Goal: Information Seeking & Learning: Learn about a topic

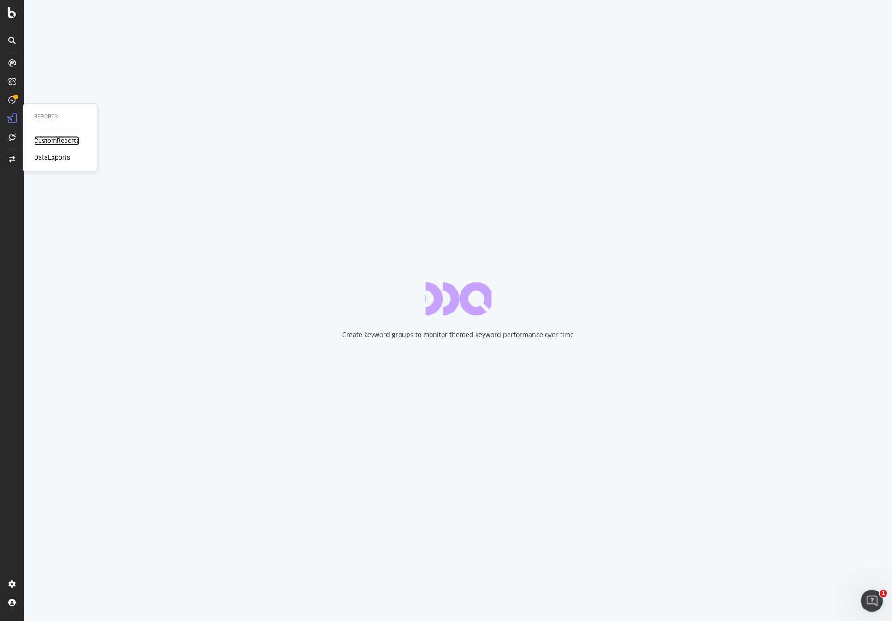
click at [66, 143] on div "CustomReports" at bounding box center [56, 140] width 45 height 9
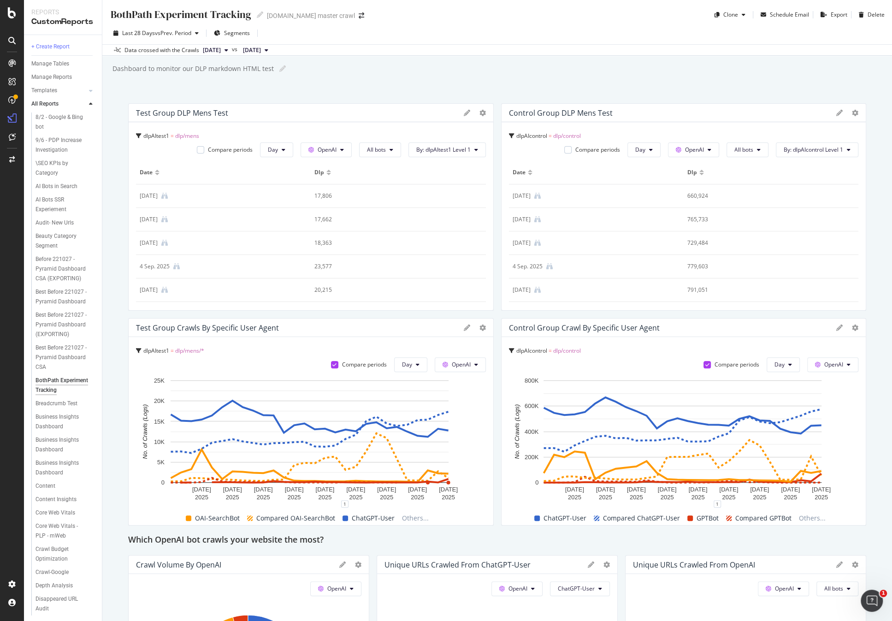
click at [561, 57] on div "BothPath Experiment Tracking BothPath Experiment Tracking target.com master cra…" at bounding box center [497, 310] width 790 height 621
click at [175, 35] on span "vs Prev. Period" at bounding box center [173, 33] width 36 height 8
click at [418, 71] on div "Dashboard to monitor our DLP markdown HTML test Dashboard to monitor our DLP ma…" at bounding box center [502, 69] width 780 height 14
click at [259, 15] on icon at bounding box center [260, 15] width 6 height 6
type input "BotPath Experiment Tracking"
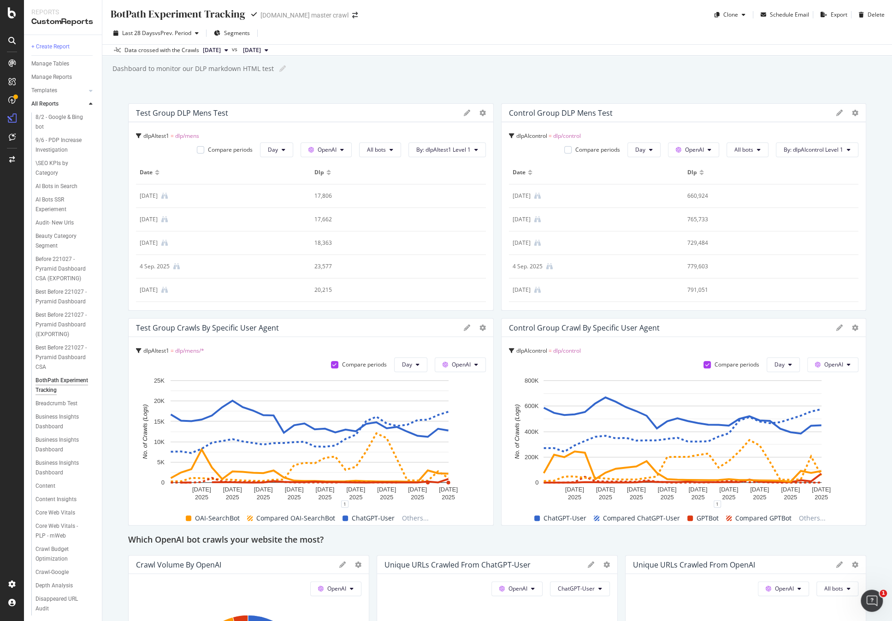
click at [409, 74] on div "Dashboard to monitor our DLP markdown HTML test Dashboard to monitor our DLP ma…" at bounding box center [502, 69] width 780 height 14
click at [481, 79] on div "BotPath Experiment Tracking BotPath Experiment Tracking target.com master crawl…" at bounding box center [497, 310] width 790 height 621
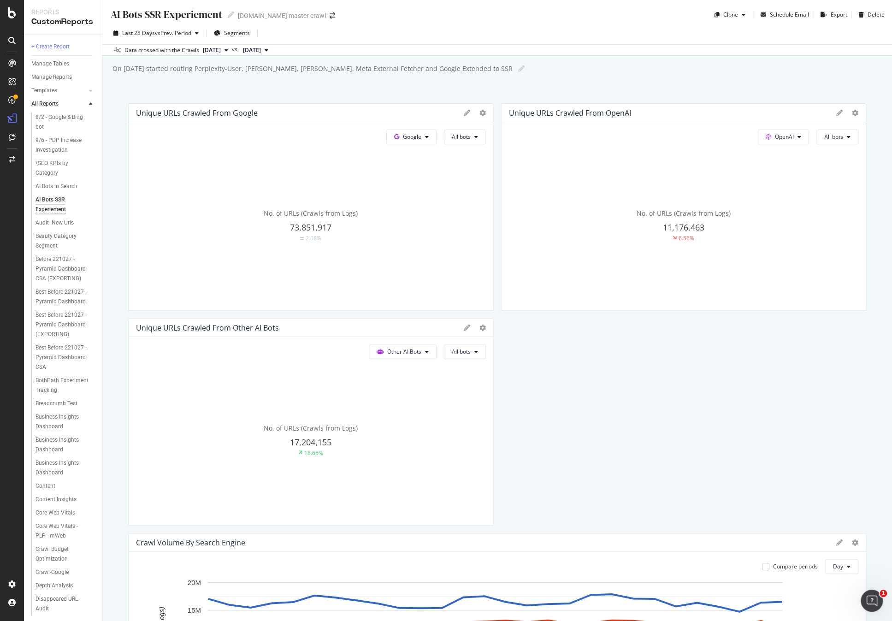
click at [176, 17] on div "AI Bots SSR Experiement" at bounding box center [166, 14] width 112 height 14
type input "AI Bots SSR Experiment"
click at [620, 40] on div "Last 28 Days vs Prev. Period Segments" at bounding box center [497, 35] width 790 height 18
click at [631, 65] on div "On [DATE] started routing Perplexity-User, [PERSON_NAME], [PERSON_NAME]-User, M…" at bounding box center [502, 69] width 780 height 14
click at [408, 133] on span "Google" at bounding box center [412, 137] width 18 height 8
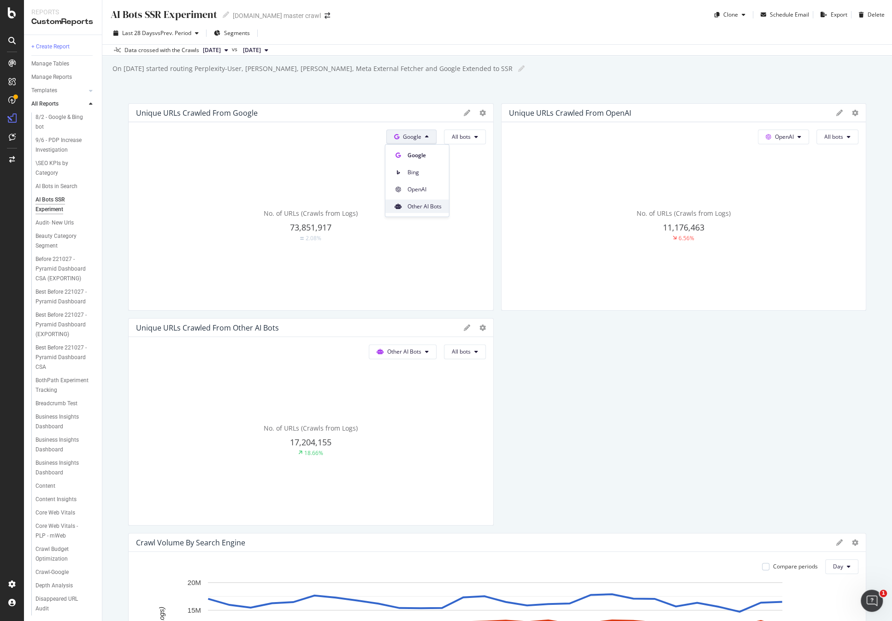
click at [421, 205] on span "Other AI Bots" at bounding box center [425, 206] width 34 height 8
drag, startPoint x: 666, startPoint y: 372, endPoint x: 666, endPoint y: 363, distance: 9.2
click at [775, 137] on span "OpenAI" at bounding box center [784, 137] width 19 height 8
click at [796, 204] on span "Other AI Bots" at bounding box center [793, 206] width 34 height 8
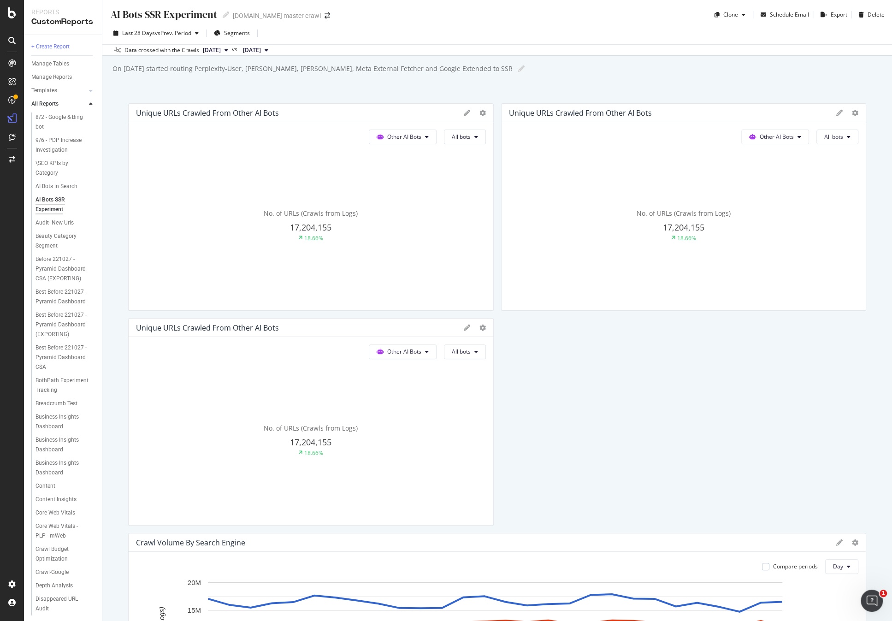
click at [406, 138] on span "Other AI Bots" at bounding box center [404, 137] width 34 height 8
click at [419, 187] on span "OpenAI" at bounding box center [408, 189] width 36 height 8
click at [408, 140] on span "OpenAI" at bounding box center [411, 137] width 19 height 8
click at [415, 155] on span "Google" at bounding box center [423, 155] width 34 height 8
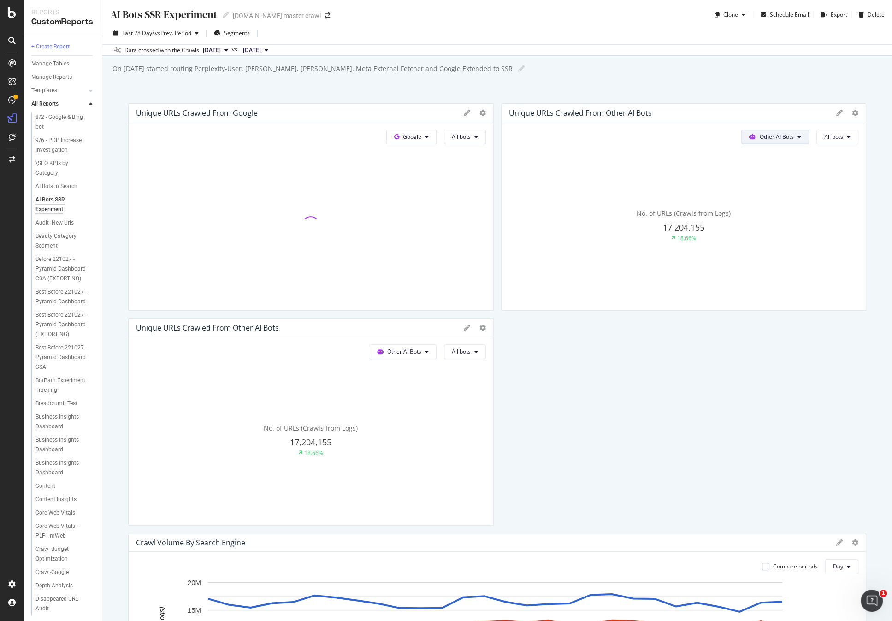
click at [771, 134] on span "Other AI Bots" at bounding box center [777, 137] width 34 height 8
click at [770, 184] on div "OpenAI" at bounding box center [770, 189] width 65 height 13
drag, startPoint x: 692, startPoint y: 350, endPoint x: 685, endPoint y: 345, distance: 8.6
click at [465, 133] on span "All bots" at bounding box center [461, 137] width 19 height 8
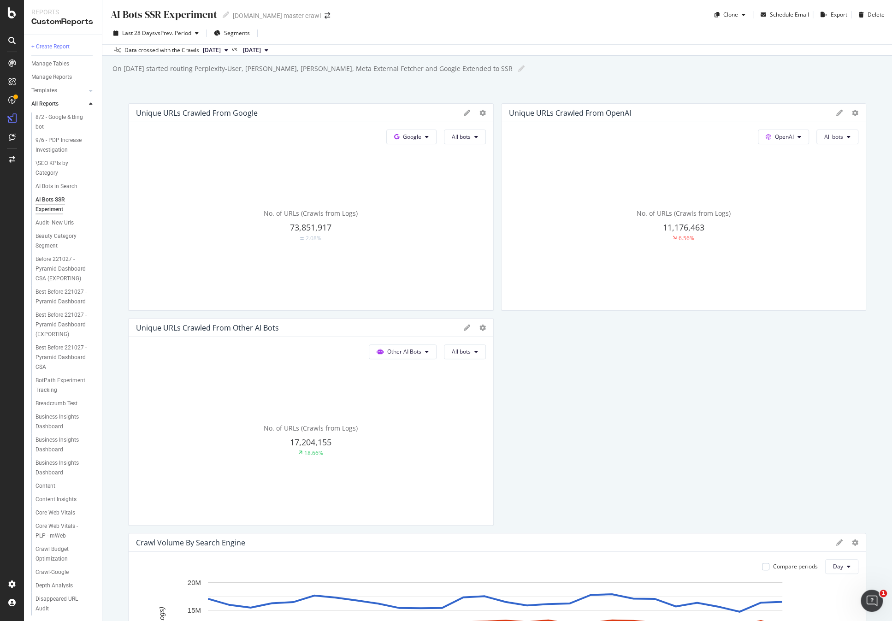
click at [838, 137] on span "All bots" at bounding box center [833, 137] width 19 height 8
click at [425, 349] on icon at bounding box center [427, 352] width 4 height 6
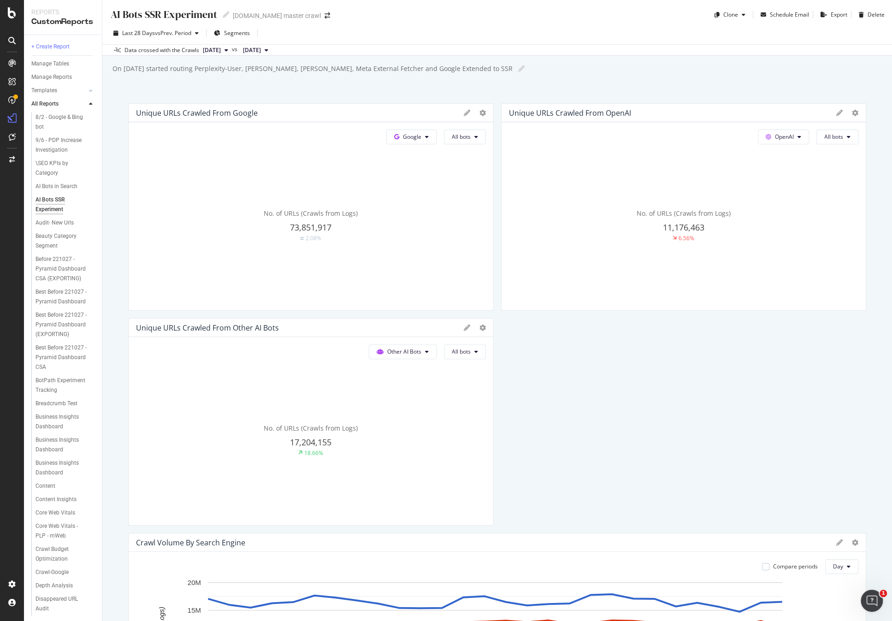
scroll to position [541, 0]
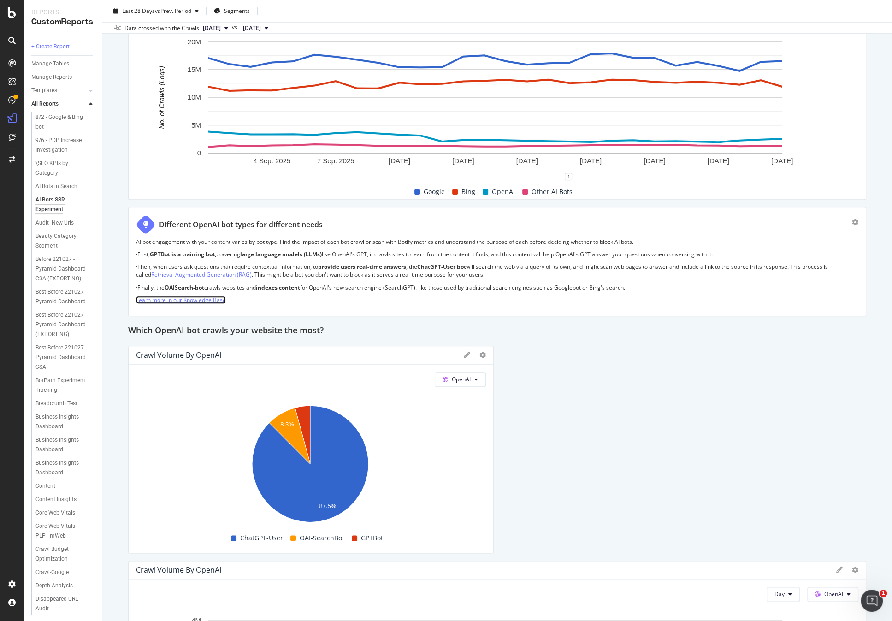
click at [214, 298] on link "Learn more in our Knowledge Base" at bounding box center [181, 300] width 90 height 8
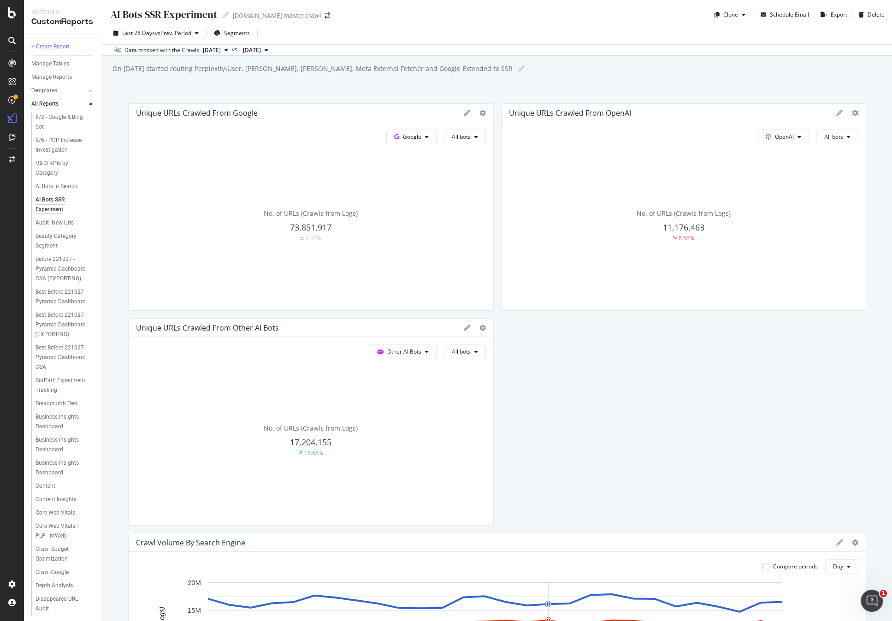
click at [622, 58] on div "AI Bots SSR Experiment AI Bots SSR Experiment target.com master crawl Clone Sch…" at bounding box center [497, 310] width 790 height 621
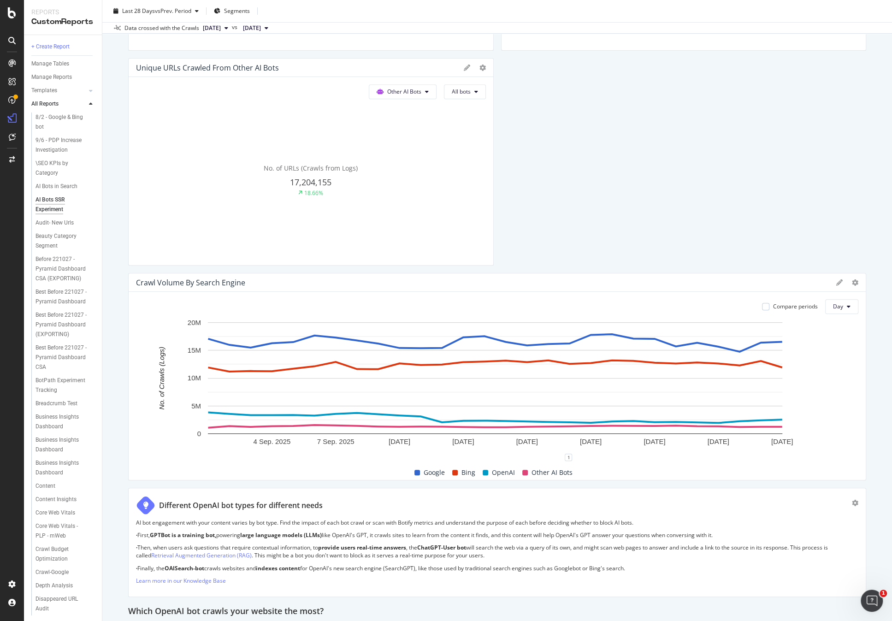
scroll to position [323, 0]
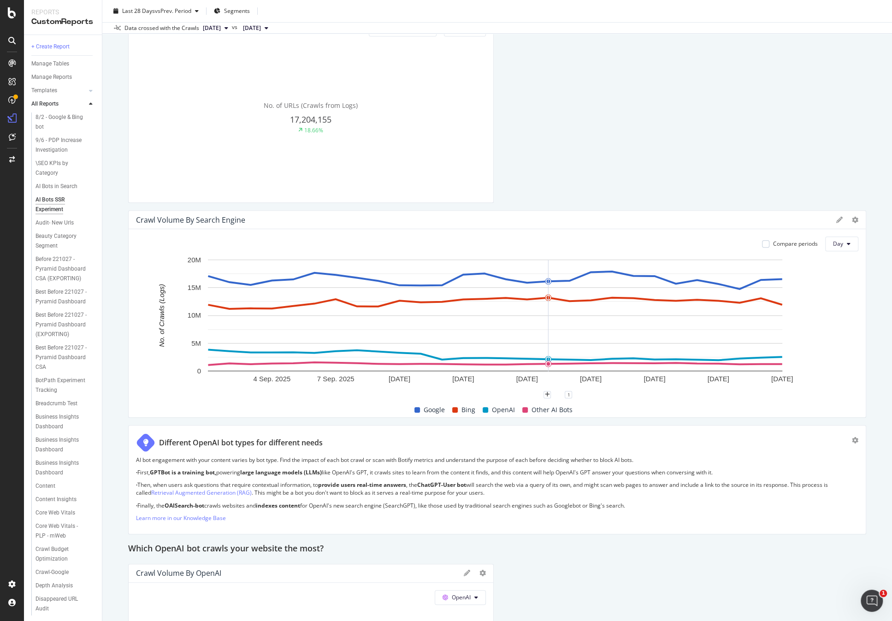
click at [527, 409] on div "Other AI Bots" at bounding box center [548, 409] width 58 height 11
drag, startPoint x: 612, startPoint y: 415, endPoint x: 603, endPoint y: 415, distance: 9.7
click at [612, 415] on div "Google Bing OpenAI Other AI Bots" at bounding box center [493, 410] width 722 height 16
click at [544, 409] on span "Other AI Bots" at bounding box center [552, 409] width 41 height 11
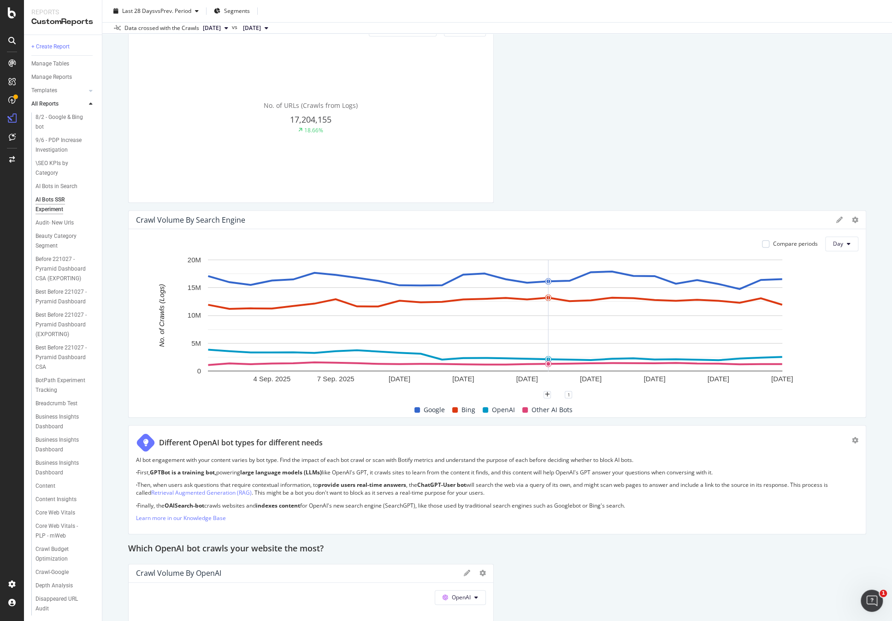
click at [562, 433] on div "Different OpenAI bot types for different needs" at bounding box center [494, 442] width 716 height 19
click at [852, 219] on icon at bounding box center [855, 220] width 6 height 6
click at [836, 215] on div at bounding box center [847, 219] width 22 height 9
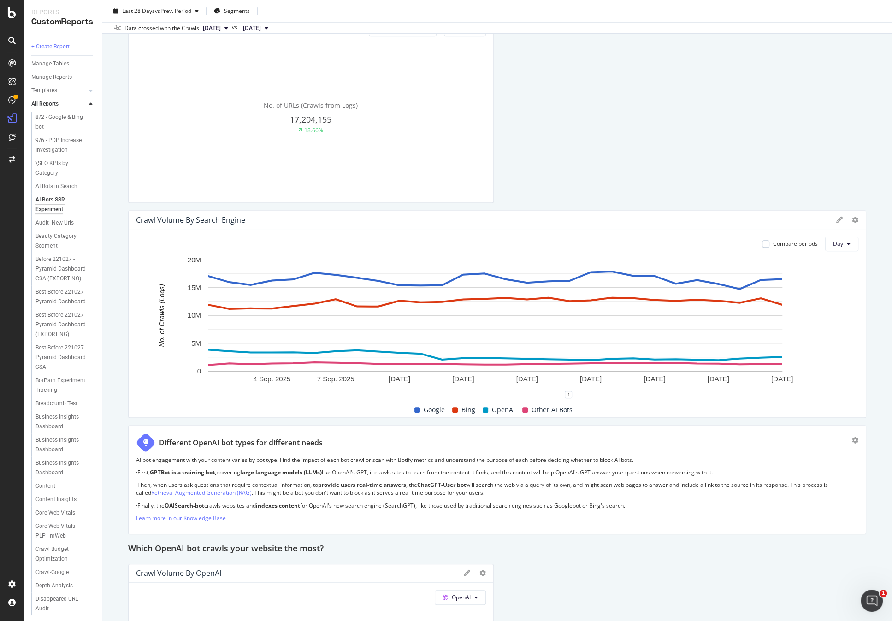
click at [836, 219] on icon at bounding box center [839, 220] width 6 height 6
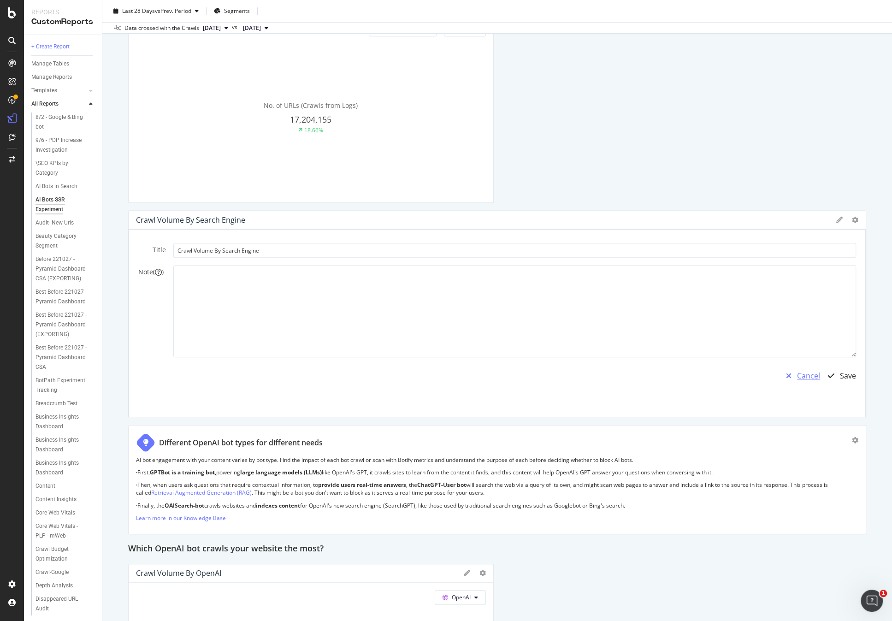
click at [799, 373] on div "Cancel" at bounding box center [808, 376] width 23 height 11
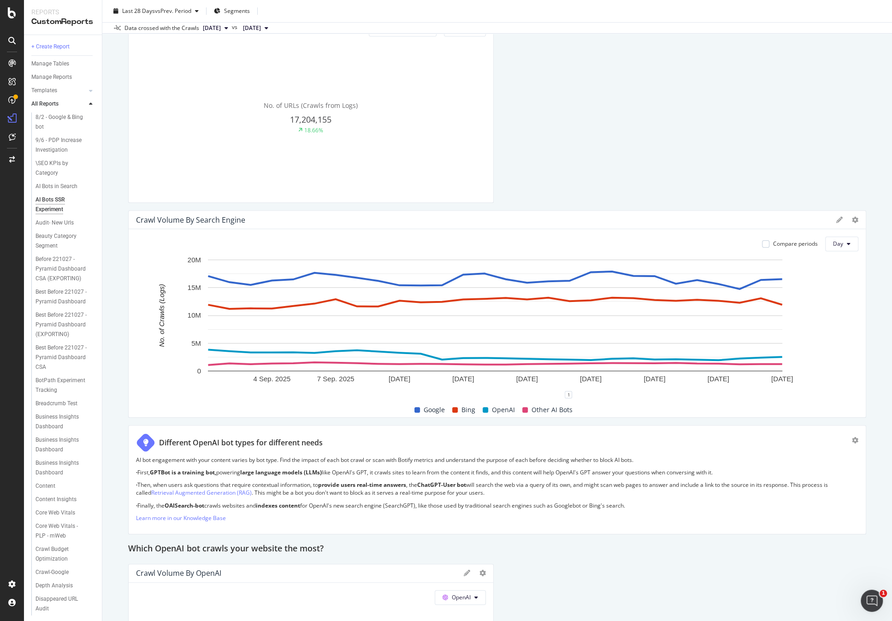
click at [557, 411] on span "Other AI Bots" at bounding box center [552, 409] width 41 height 11
click at [502, 411] on span "OpenAI" at bounding box center [503, 409] width 23 height 11
click at [496, 411] on span "OpenAI" at bounding box center [503, 409] width 23 height 11
click at [457, 408] on div "Bing" at bounding box center [464, 409] width 30 height 11
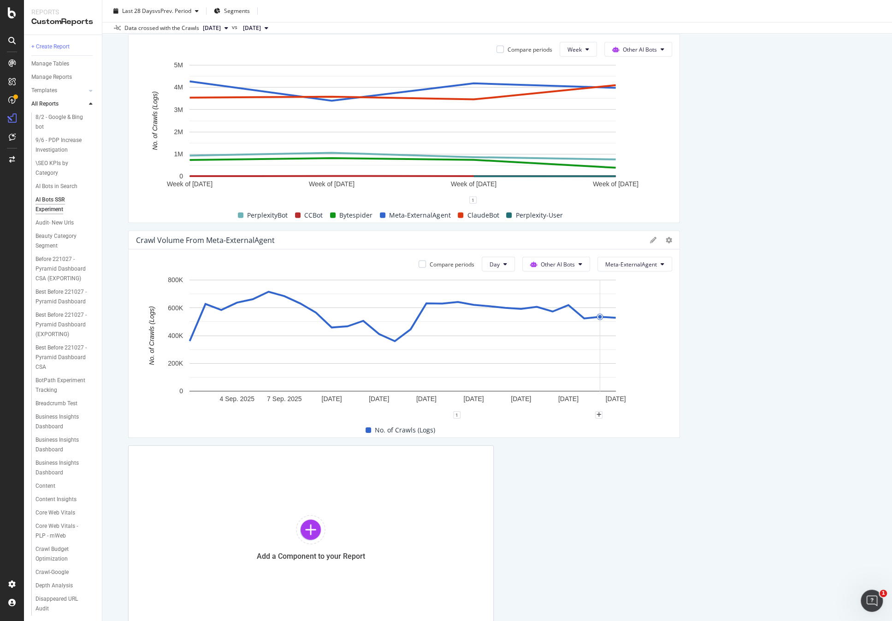
scroll to position [2134, 0]
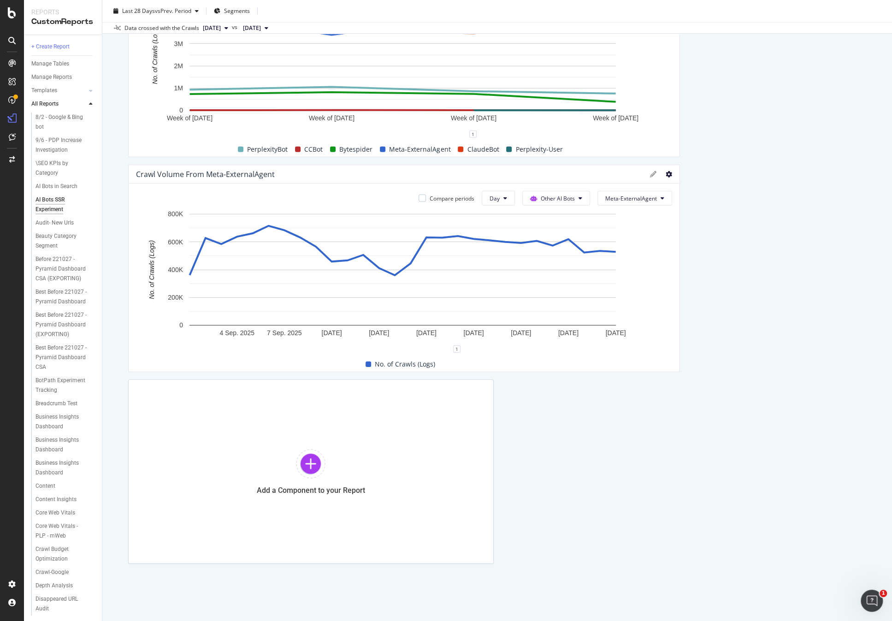
click at [666, 173] on icon at bounding box center [669, 174] width 6 height 6
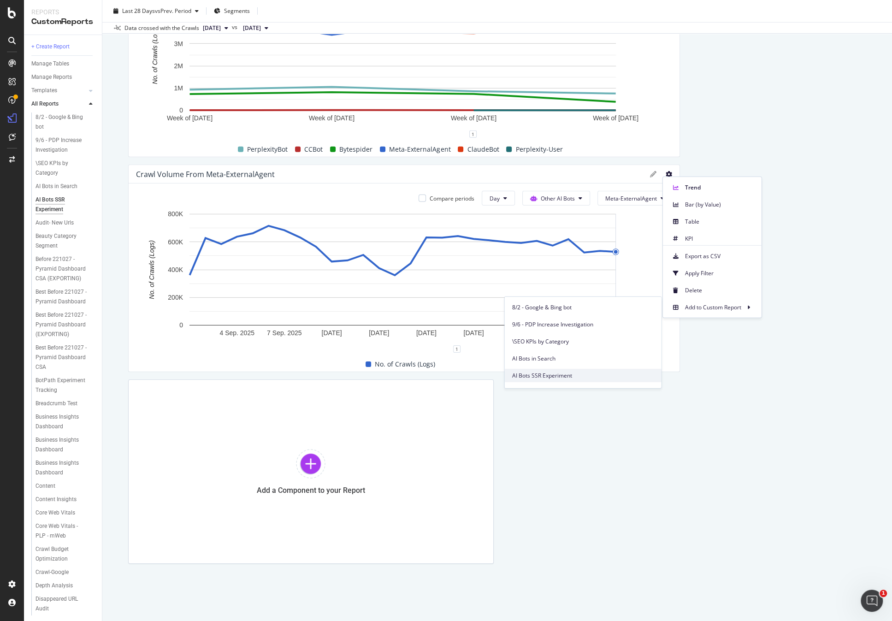
click at [571, 372] on span "AI Bots SSR Experiment" at bounding box center [583, 375] width 142 height 8
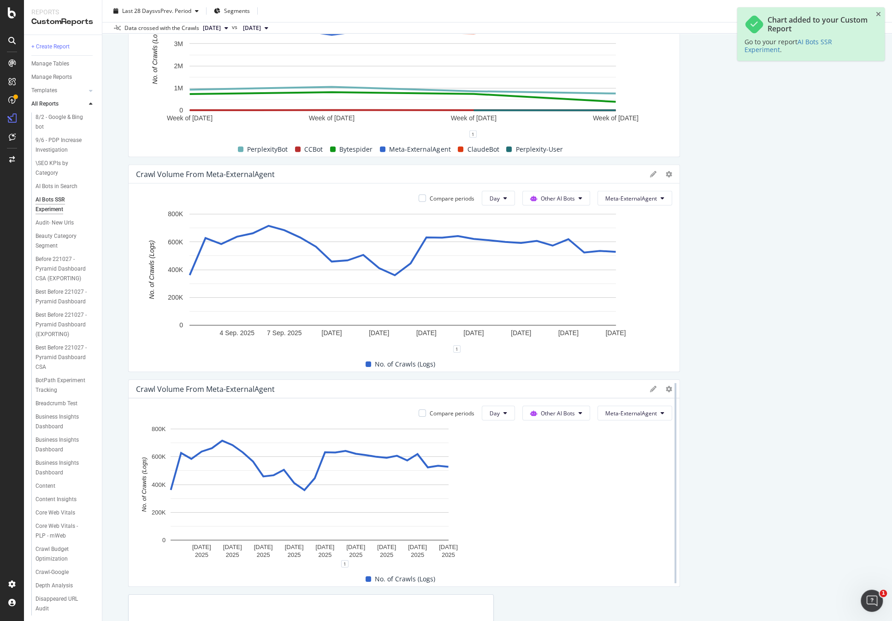
drag, startPoint x: 490, startPoint y: 401, endPoint x: 669, endPoint y: 410, distance: 179.5
click at [671, 410] on div at bounding box center [675, 482] width 9 height 207
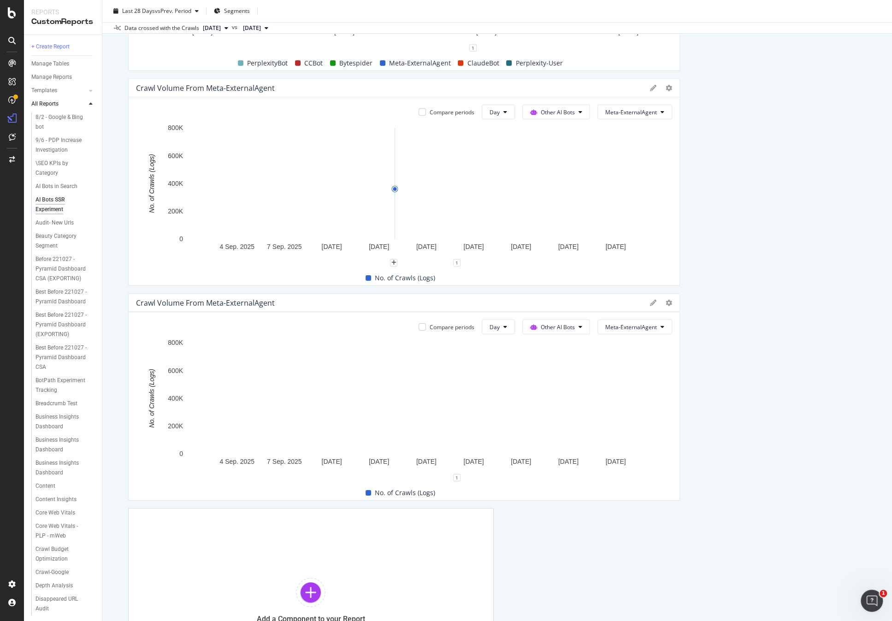
scroll to position [2212, 0]
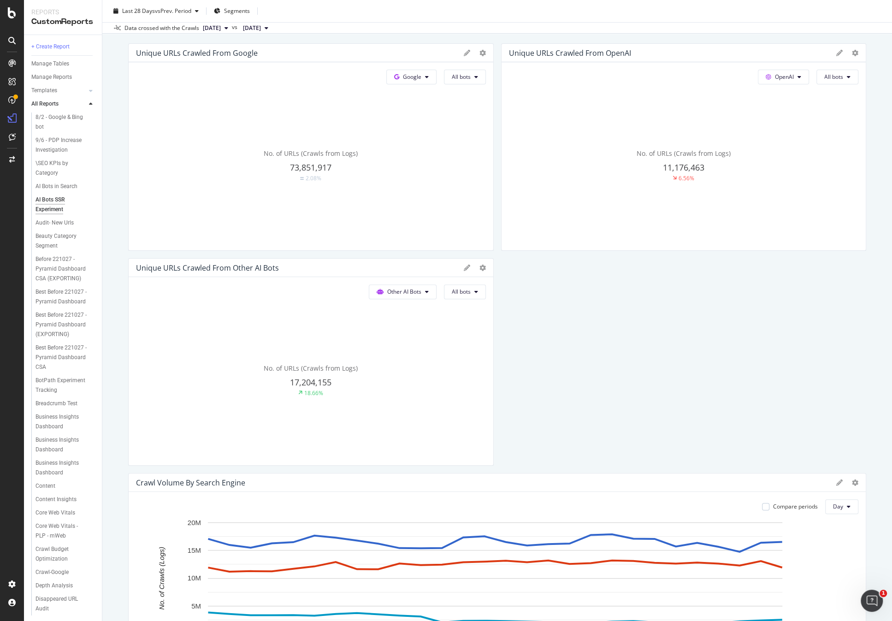
scroll to position [0, 0]
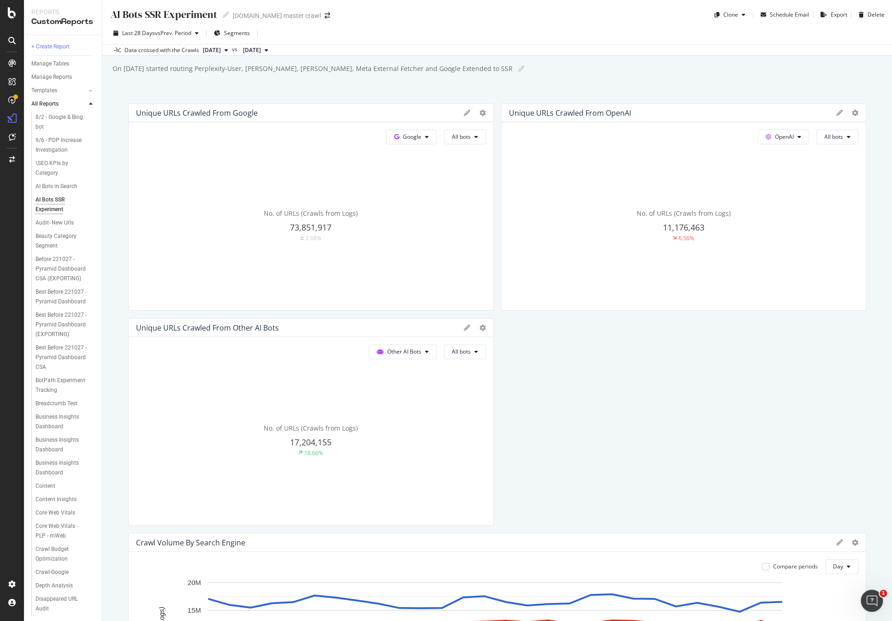
click at [694, 70] on div "On [DATE] started routing Perplexity-User, [PERSON_NAME], [PERSON_NAME]-User, M…" at bounding box center [502, 69] width 780 height 14
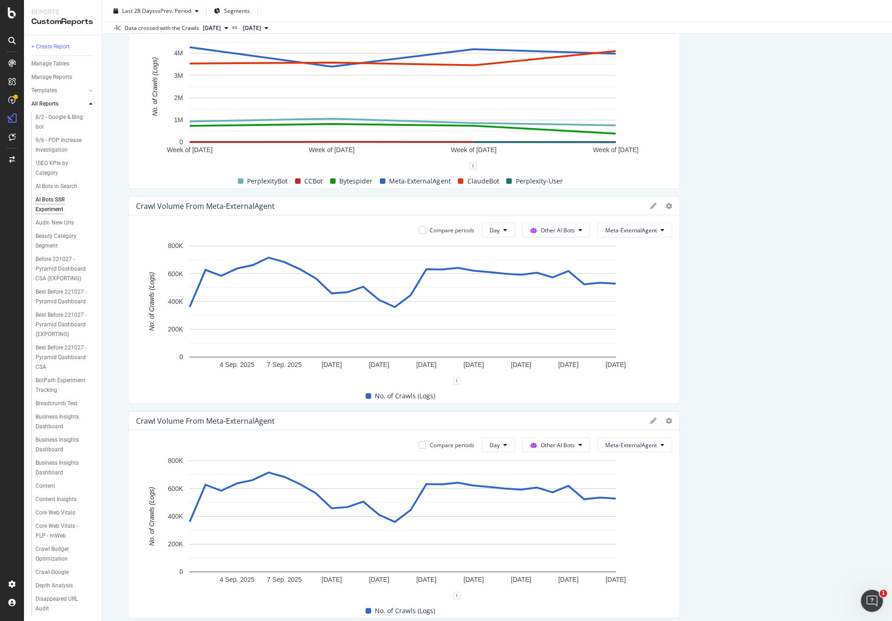
scroll to position [2031, 0]
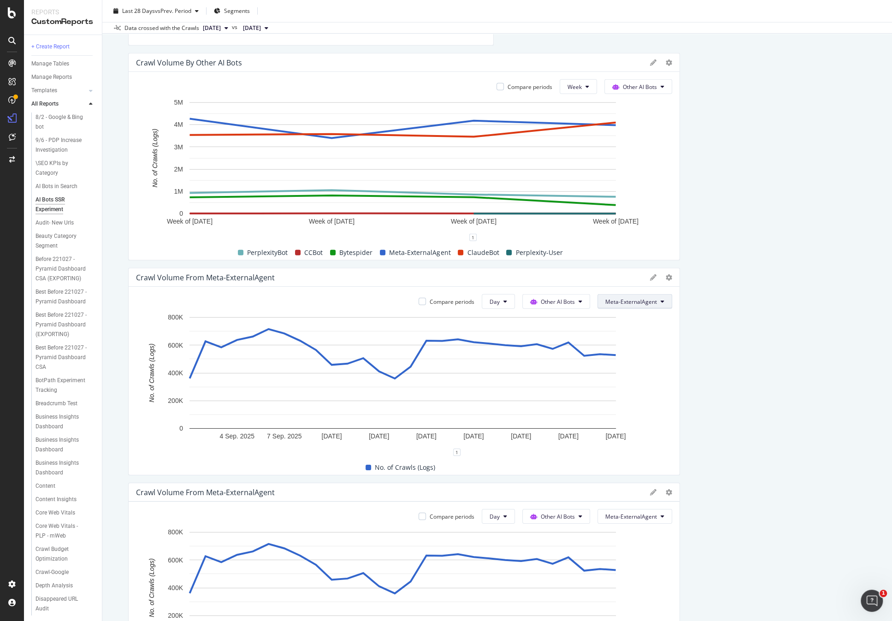
click at [617, 299] on span "Meta-ExternalAgent" at bounding box center [631, 302] width 52 height 8
click at [641, 371] on span "Perplexity-User" at bounding box center [630, 369] width 54 height 8
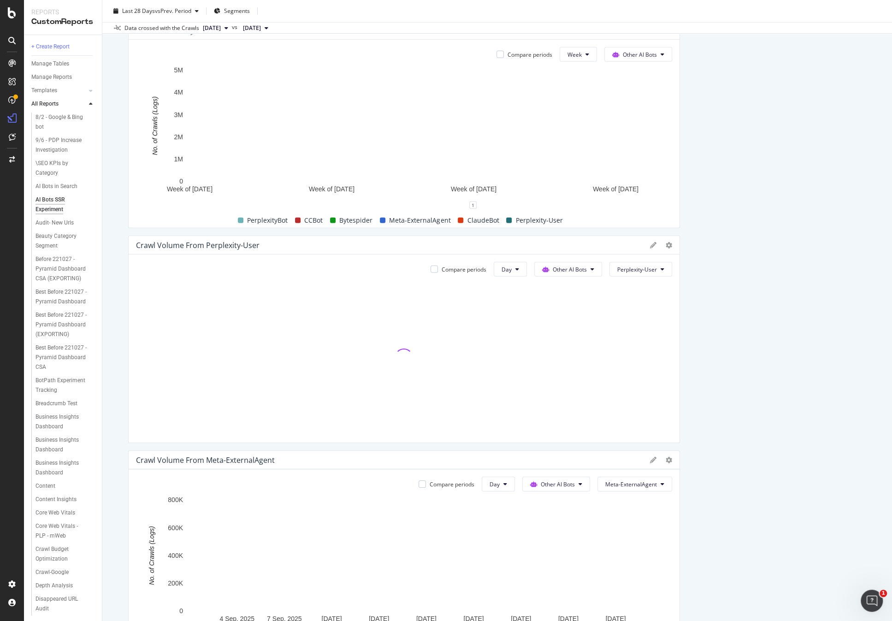
scroll to position [2219, 0]
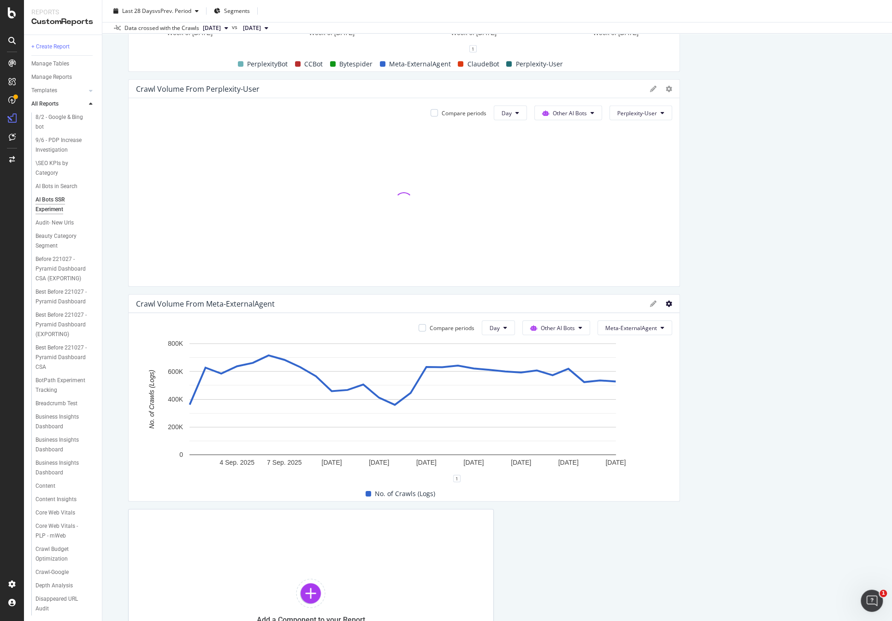
click at [666, 302] on icon at bounding box center [669, 304] width 6 height 6
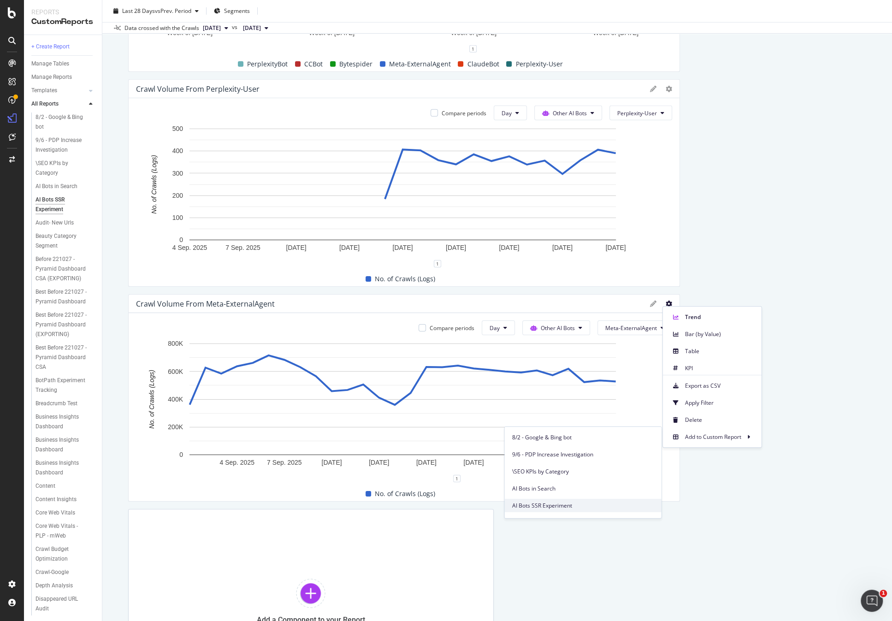
click at [575, 500] on div "AI Bots SSR Experiment" at bounding box center [582, 505] width 157 height 13
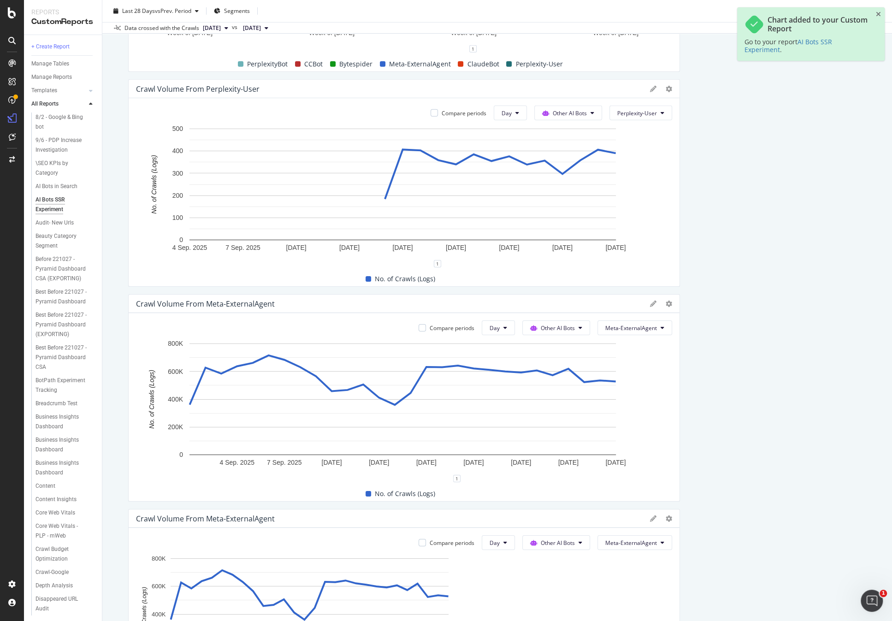
drag, startPoint x: 487, startPoint y: 526, endPoint x: 657, endPoint y: 523, distance: 170.1
click at [657, 523] on div "Crawl Volume from Meta-ExternalAgent Compare periods Day Other AI Bots Meta-Ext…" at bounding box center [404, 612] width 552 height 207
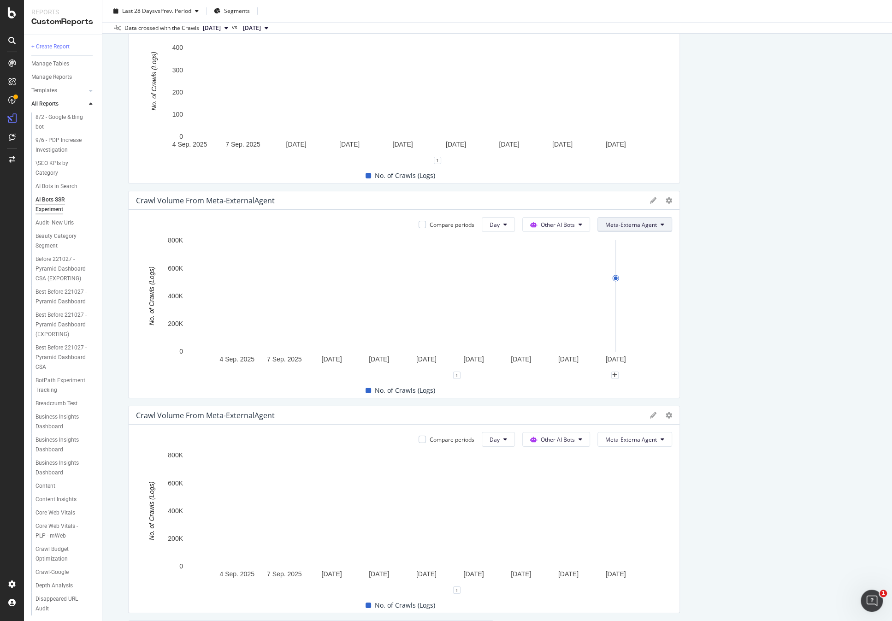
scroll to position [2315, 0]
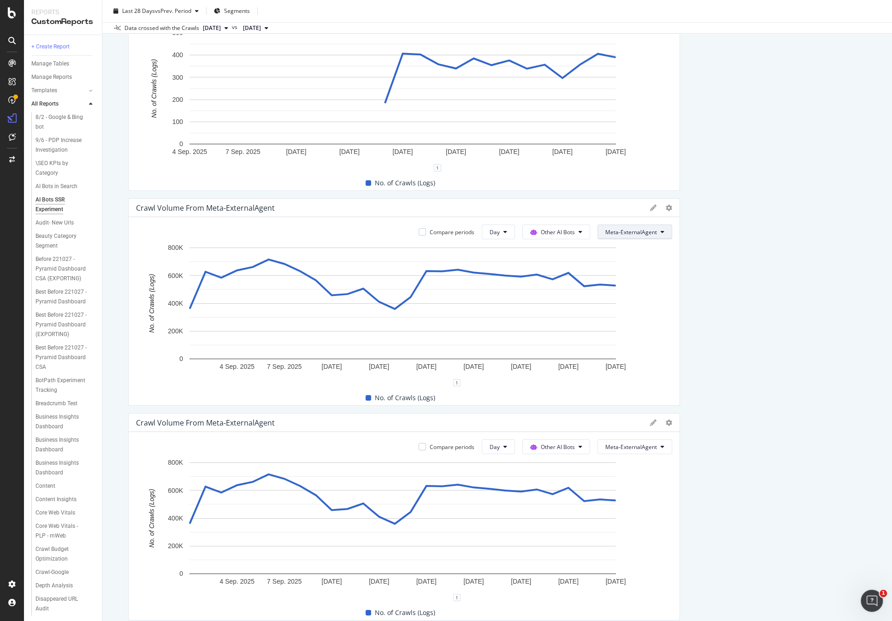
click at [634, 231] on span "Meta-ExternalAgent" at bounding box center [631, 232] width 52 height 8
click at [642, 301] on span "ClaudeBot" at bounding box center [630, 298] width 54 height 8
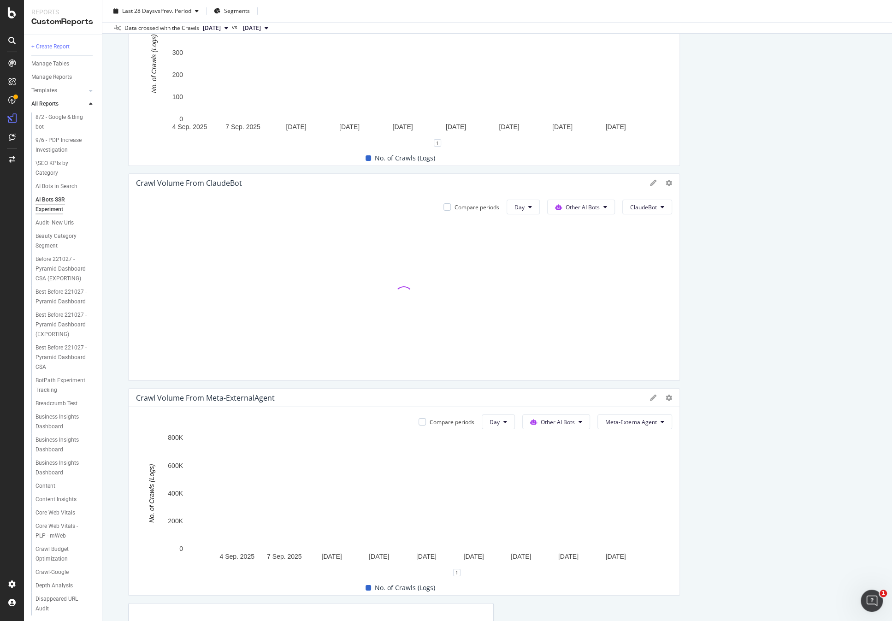
scroll to position [2458, 0]
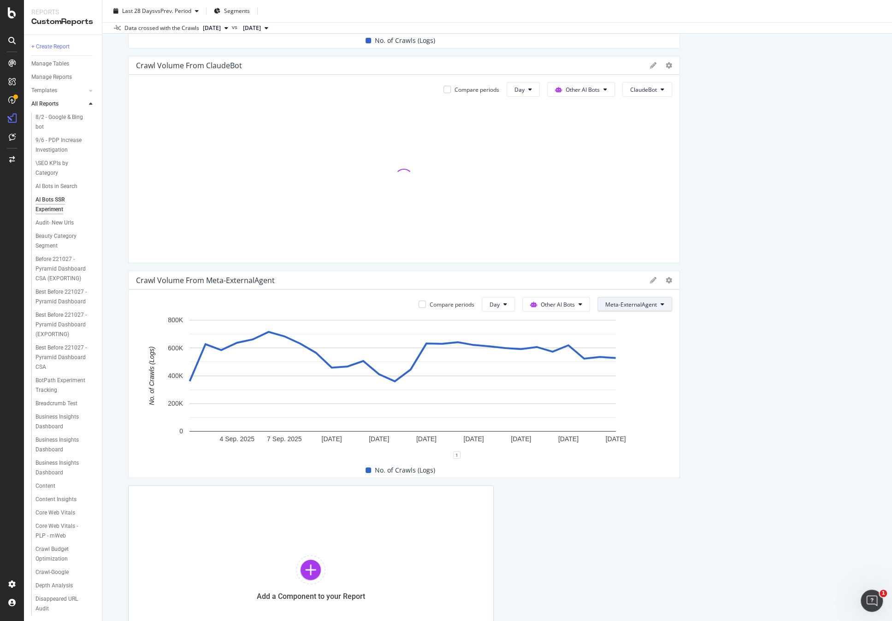
click at [644, 307] on span "Meta-ExternalAgent" at bounding box center [631, 305] width 52 height 8
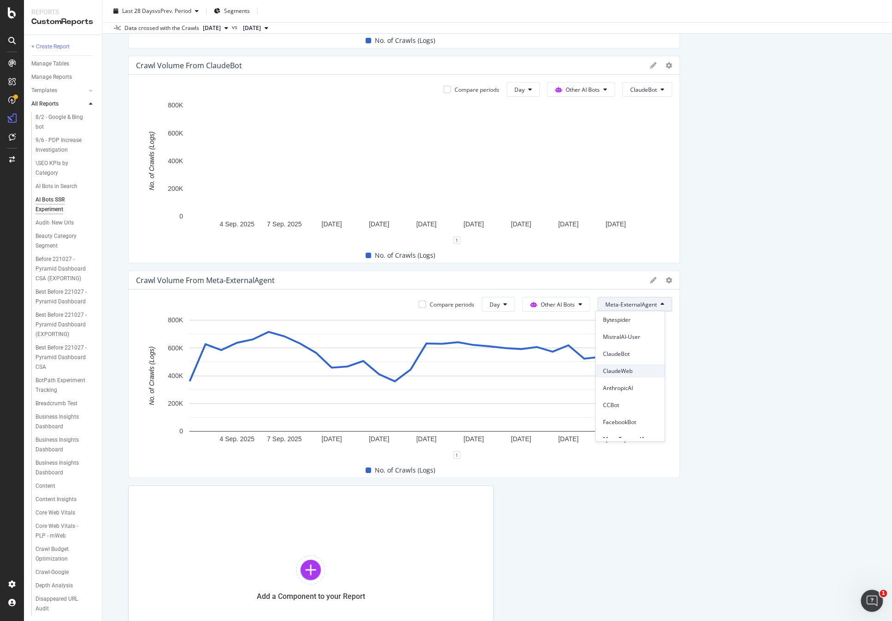
scroll to position [129, 0]
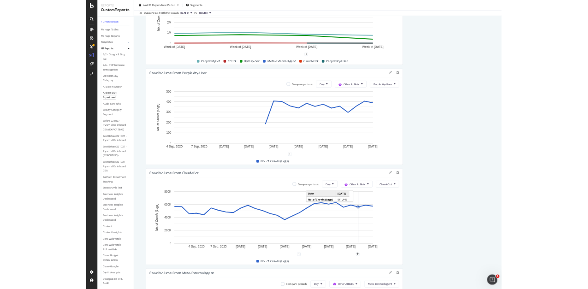
scroll to position [2088, 0]
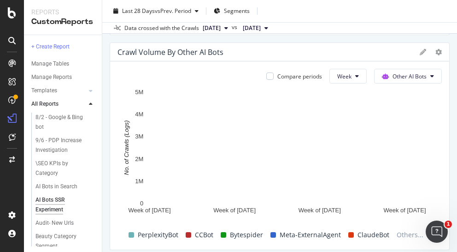
scroll to position [2301, 0]
